Goal: Task Accomplishment & Management: Manage account settings

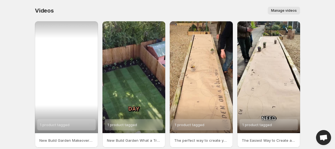
click at [72, 70] on div "1 product tagged" at bounding box center [66, 77] width 63 height 112
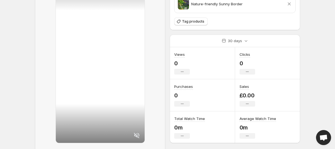
scroll to position [83, 0]
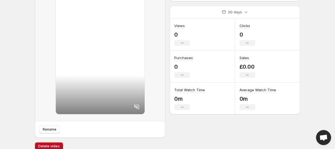
click at [136, 104] on icon at bounding box center [137, 107] width 6 height 6
click at [136, 103] on icon at bounding box center [136, 106] width 7 height 7
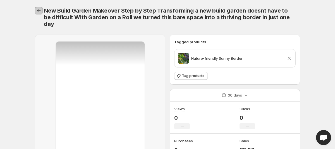
click at [40, 11] on icon "Settings" at bounding box center [39, 11] width 6 height 6
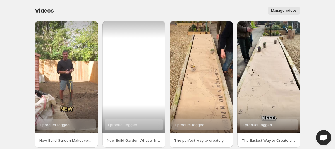
click at [126, 67] on div "1 product tagged" at bounding box center [133, 77] width 63 height 112
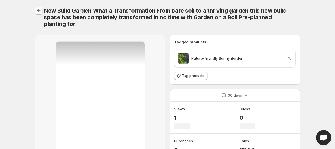
click at [36, 9] on button "Settings" at bounding box center [39, 11] width 8 height 8
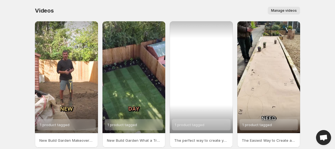
click at [212, 54] on div "1 product tagged" at bounding box center [201, 77] width 63 height 112
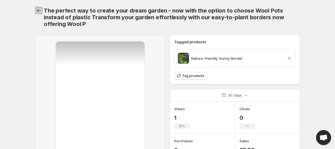
click at [39, 12] on icon "Settings" at bounding box center [39, 11] width 6 height 6
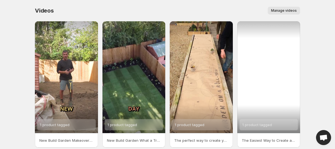
click at [269, 57] on div "1 product tagged" at bounding box center [268, 77] width 63 height 112
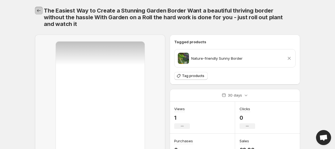
click at [39, 10] on icon "Settings" at bounding box center [39, 11] width 6 height 6
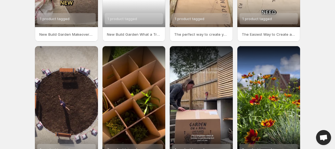
scroll to position [117, 0]
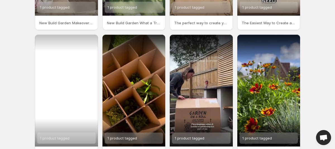
click at [76, 75] on div "1 product tagged" at bounding box center [66, 91] width 63 height 112
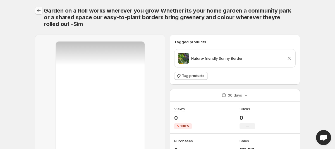
click at [37, 6] on div "Garden on a Roll works wherever you grow Whether its your home garden a communi…" at bounding box center [167, 17] width 265 height 35
click at [39, 12] on icon "Settings" at bounding box center [39, 11] width 6 height 6
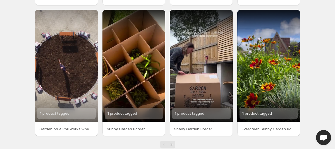
scroll to position [155, 0]
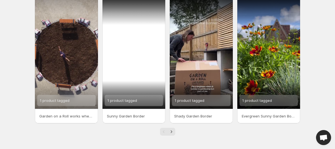
click at [134, 62] on div at bounding box center [133, 53] width 63 height 112
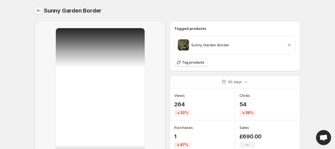
click at [37, 10] on icon "Settings" at bounding box center [39, 11] width 6 height 6
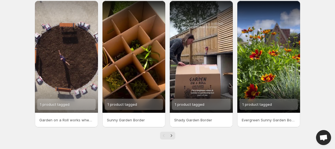
scroll to position [152, 0]
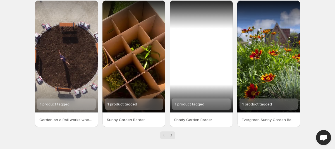
click at [194, 81] on div at bounding box center [201, 57] width 63 height 112
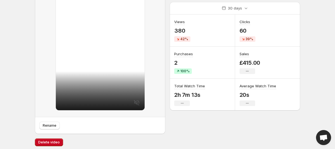
scroll to position [75, 0]
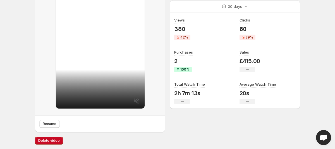
click at [136, 100] on div at bounding box center [100, 31] width 89 height 156
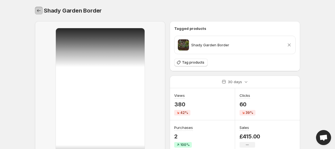
click at [41, 10] on icon "Settings" at bounding box center [39, 11] width 6 height 6
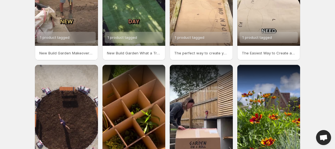
scroll to position [155, 0]
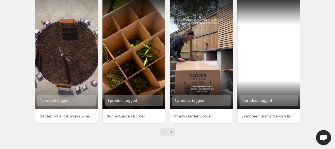
click at [272, 72] on div at bounding box center [268, 53] width 63 height 112
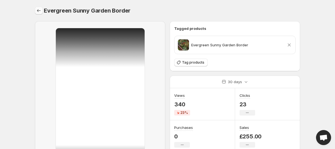
click at [40, 10] on icon "Settings" at bounding box center [39, 11] width 6 height 6
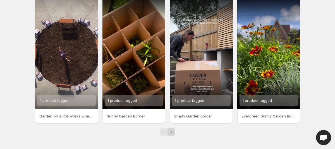
click at [173, 132] on icon "Next" at bounding box center [172, 132] width 6 height 6
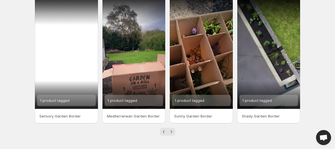
click at [74, 56] on div at bounding box center [66, 53] width 63 height 112
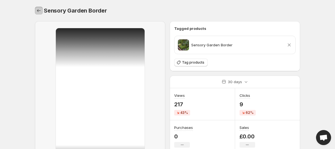
click at [40, 12] on icon "Settings" at bounding box center [39, 11] width 6 height 6
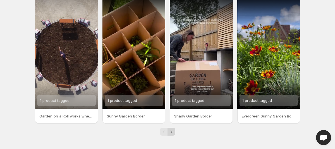
click at [173, 131] on icon "Next" at bounding box center [172, 132] width 6 height 6
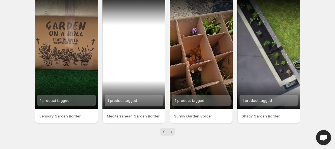
click at [140, 36] on div at bounding box center [133, 53] width 63 height 112
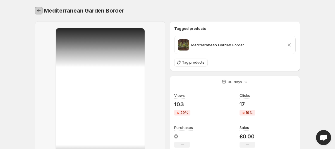
click at [39, 9] on icon "Settings" at bounding box center [39, 11] width 6 height 6
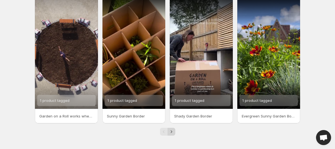
click at [169, 131] on icon "Next" at bounding box center [172, 132] width 6 height 6
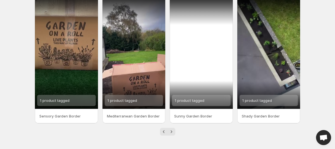
click at [195, 66] on div at bounding box center [201, 53] width 63 height 112
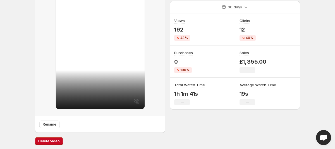
click at [136, 102] on div at bounding box center [100, 31] width 89 height 156
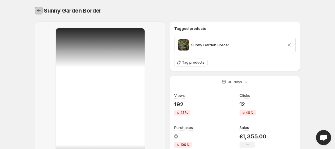
click at [37, 10] on icon "Settings" at bounding box center [39, 10] width 4 height 3
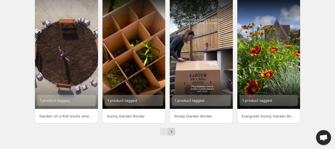
click at [173, 129] on icon "Next" at bounding box center [172, 132] width 6 height 6
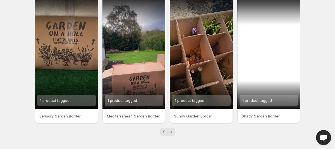
click at [256, 78] on div at bounding box center [268, 53] width 63 height 112
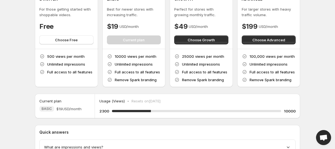
scroll to position [83, 0]
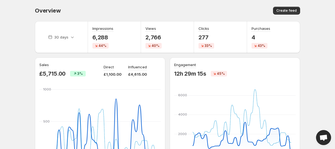
click at [59, 42] on div "30 days" at bounding box center [61, 37] width 53 height 32
click at [60, 35] on p "30 days" at bounding box center [61, 37] width 14 height 6
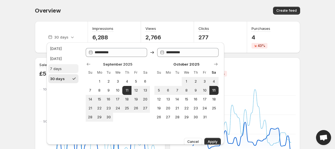
click at [61, 69] on button "7 days" at bounding box center [63, 68] width 30 height 9
type input "**********"
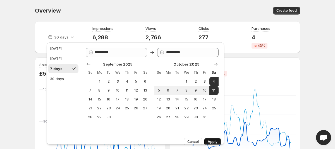
click at [210, 141] on span "Apply" at bounding box center [213, 142] width 10 height 4
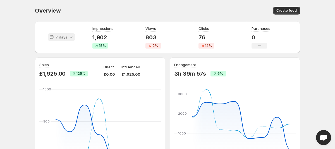
click at [60, 39] on p "7 days" at bounding box center [62, 37] width 12 height 6
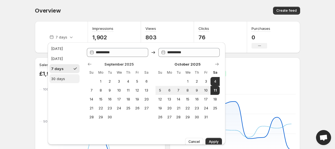
click at [58, 76] on div "30 days" at bounding box center [58, 79] width 14 height 6
type input "**********"
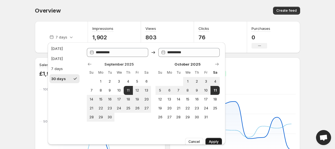
click at [213, 140] on span "Apply" at bounding box center [214, 142] width 10 height 4
